Goal: Task Accomplishment & Management: Use online tool/utility

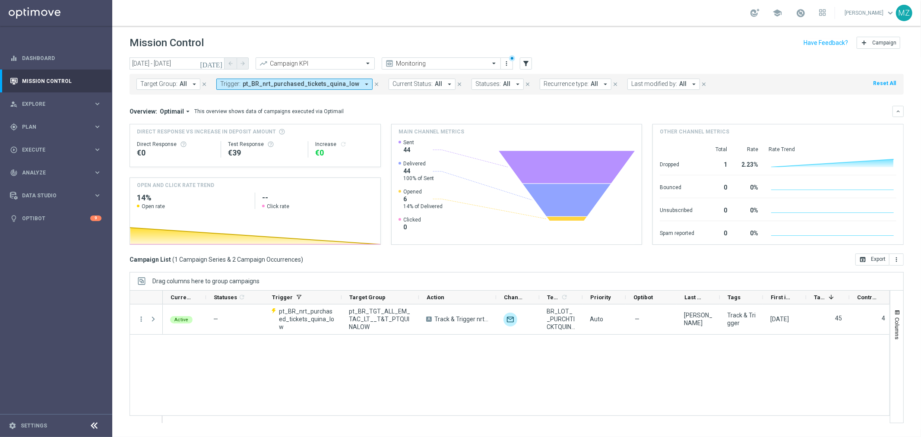
click at [240, 83] on button "Trigger: pt_BR_nrt_purchased_tickets_quina_low arrow_drop_down" at bounding box center [294, 84] width 156 height 11
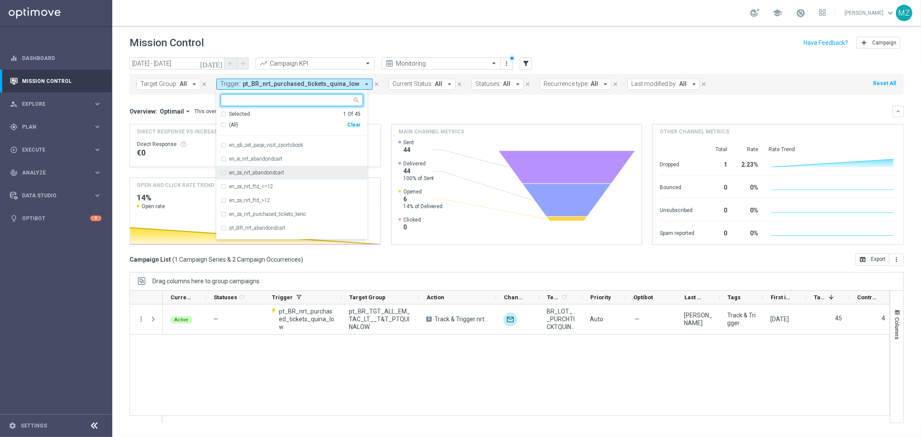
scroll to position [383, 0]
click at [256, 169] on div "pt_BR_nrt_purchased_tickets_quina_low" at bounding box center [292, 174] width 142 height 14
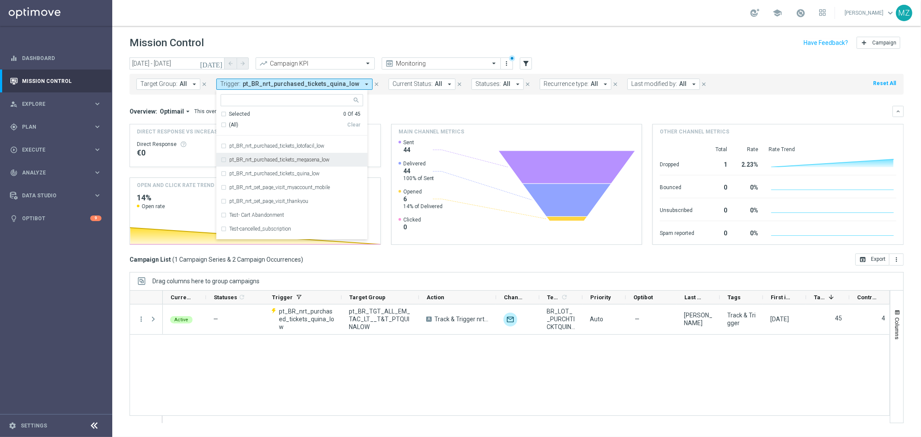
click at [258, 160] on label "pt_BR_nrt_purchased_tickets_megasena_low" at bounding box center [279, 159] width 100 height 5
click at [624, 37] on div "Mission Control add Campaign" at bounding box center [517, 43] width 774 height 17
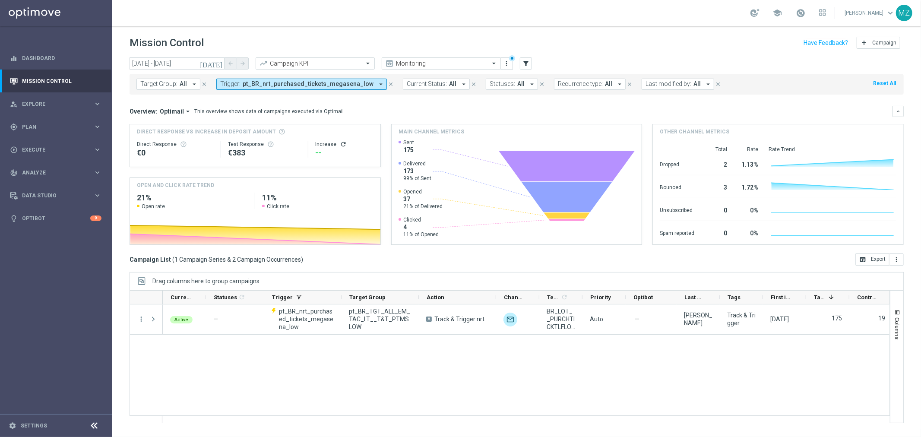
click at [343, 141] on icon "refresh" at bounding box center [343, 144] width 7 height 7
click at [314, 81] on span "pt_BR_nrt_purchased_tickets_megasena_low" at bounding box center [308, 83] width 131 height 7
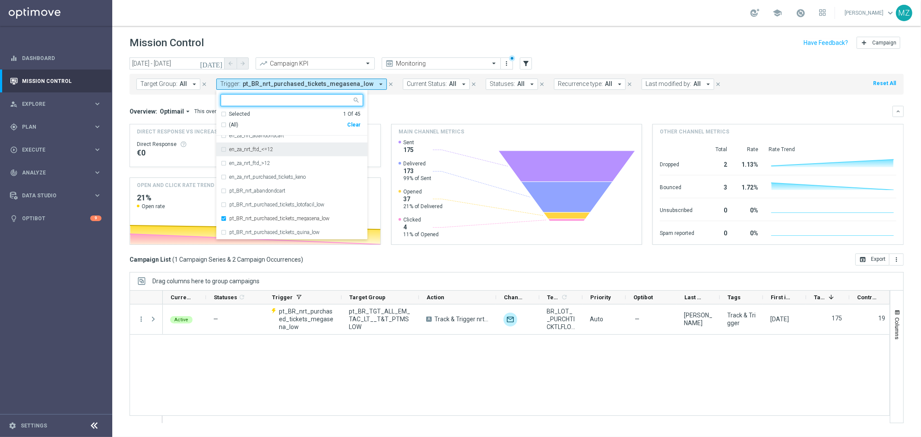
scroll to position [336, 0]
click at [294, 201] on div "pt_BR_nrt_purchased_tickets_megasena_low" at bounding box center [292, 208] width 142 height 14
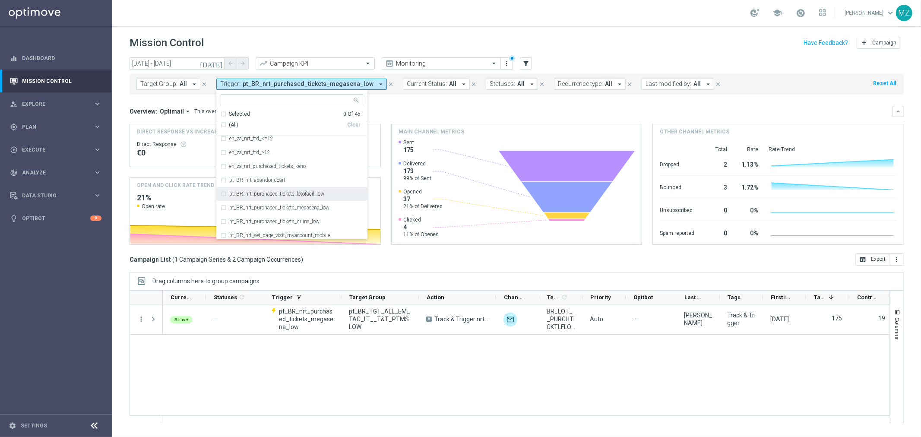
click at [296, 193] on label "pt_BR_nrt_purchased_tickets_lotofacil_low" at bounding box center [276, 193] width 95 height 5
click at [464, 19] on div "school [PERSON_NAME] keyboard_arrow_down MZ" at bounding box center [516, 13] width 809 height 26
